Goal: Browse casually

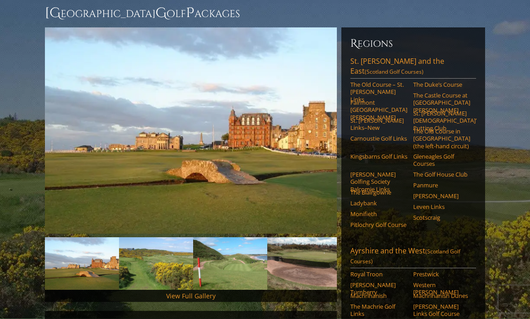
scroll to position [87, 0]
click at [193, 292] on link "View Full Gallery" at bounding box center [190, 296] width 49 height 9
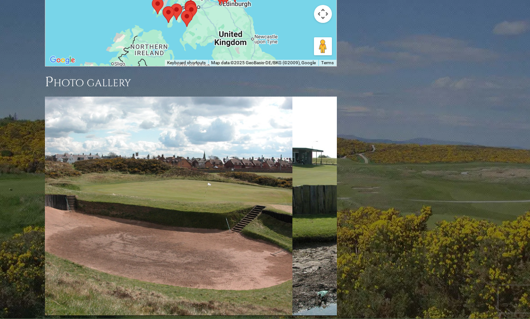
scroll to position [1245, 0]
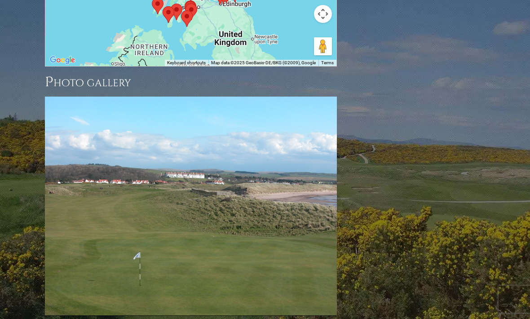
click at [342, 197] on link "Next" at bounding box center [351, 206] width 18 height 18
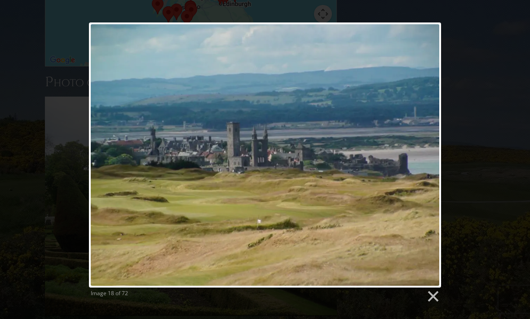
click at [499, 135] on div "Image 18 of 72" at bounding box center [265, 162] width 530 height 281
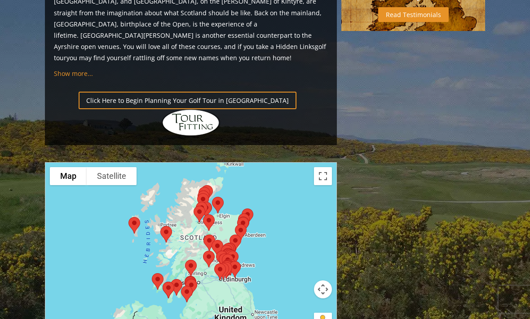
scroll to position [969, 0]
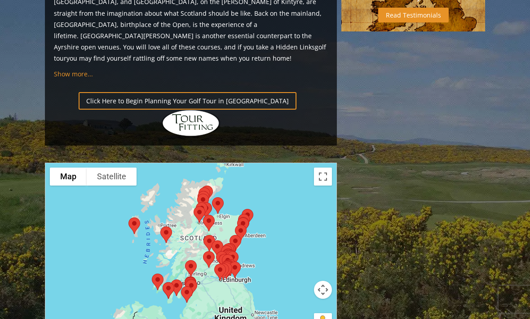
click at [278, 180] on div at bounding box center [191, 251] width 292 height 179
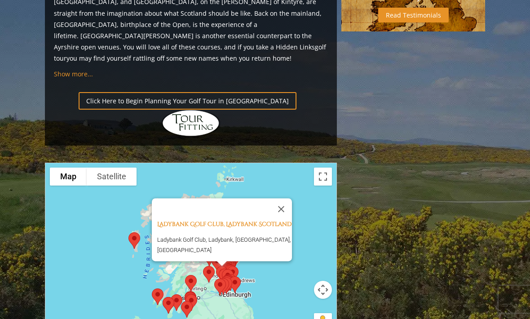
click at [284, 218] on div "Ladybank Golf Club, Ladybank Scotland Ladybank Golf Club, [GEOGRAPHIC_DATA], [G…" at bounding box center [190, 252] width 291 height 179
click at [318, 168] on button "Toggle fullscreen view" at bounding box center [323, 177] width 18 height 18
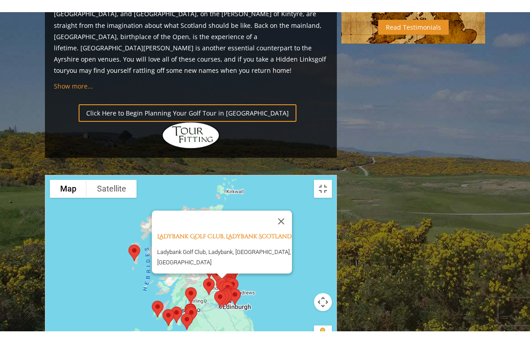
scroll to position [11, 0]
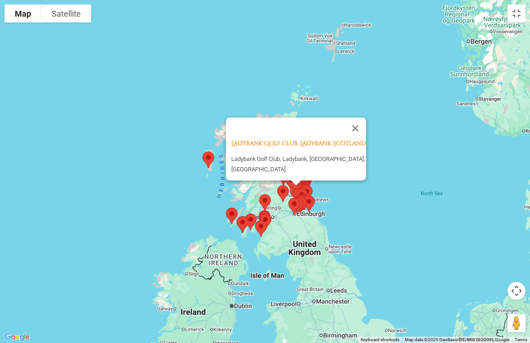
click at [355, 120] on button "Close" at bounding box center [356, 128] width 22 height 22
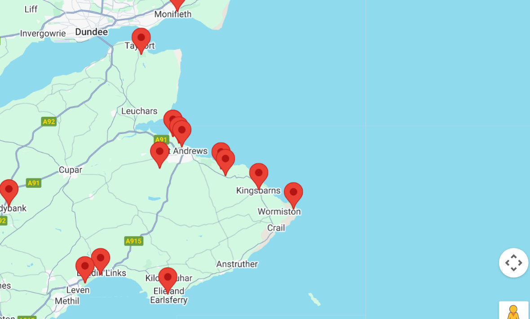
scroll to position [735, 0]
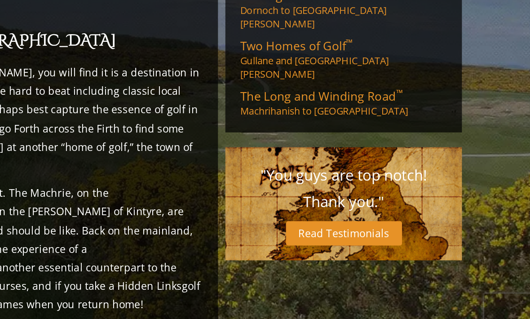
click at [379, 242] on link "Read Testimonials" at bounding box center [414, 249] width 71 height 15
